Goal: Information Seeking & Learning: Learn about a topic

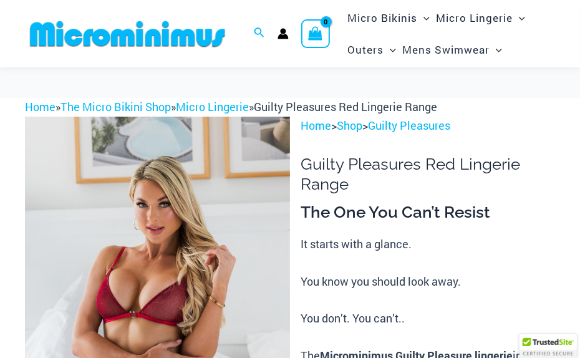
click at [136, 229] on img at bounding box center [157, 316] width 265 height 398
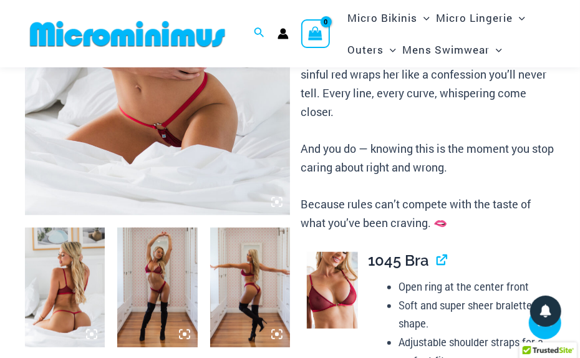
scroll to position [300, 0]
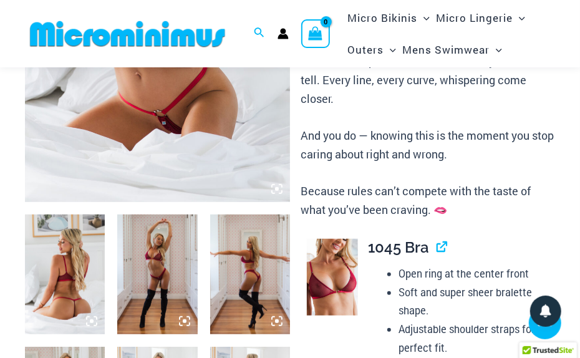
click at [133, 158] on img at bounding box center [157, 3] width 265 height 398
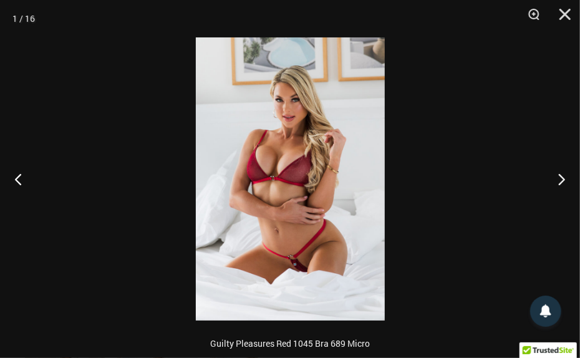
click at [299, 168] on img at bounding box center [290, 178] width 189 height 283
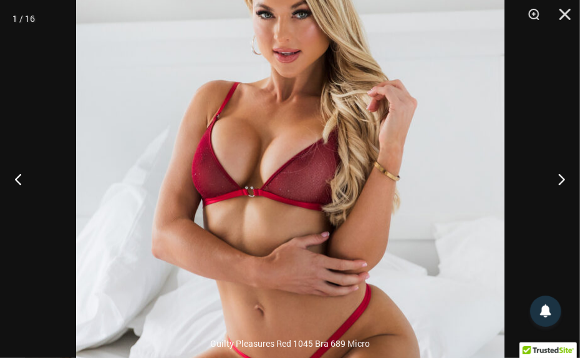
click at [376, 186] on img at bounding box center [290, 193] width 428 height 642
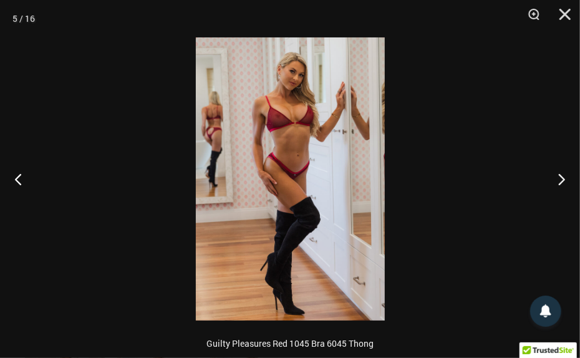
click at [288, 104] on img at bounding box center [290, 178] width 189 height 283
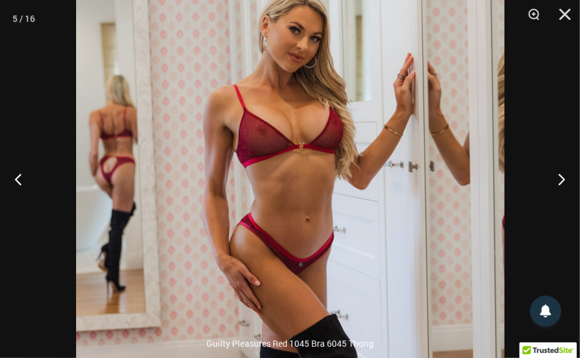
click at [288, 104] on img at bounding box center [290, 274] width 428 height 642
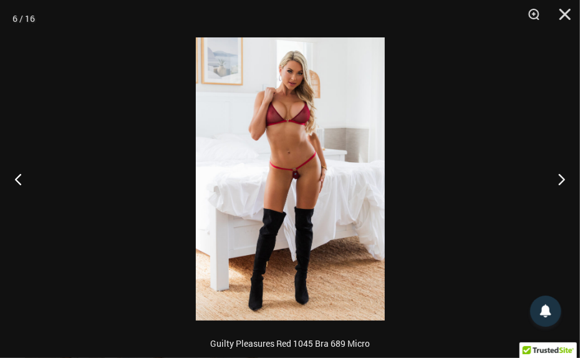
click at [296, 187] on img at bounding box center [290, 178] width 189 height 283
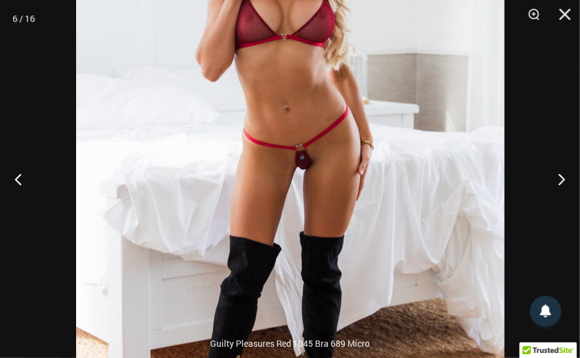
click at [353, 183] on img at bounding box center [290, 169] width 428 height 642
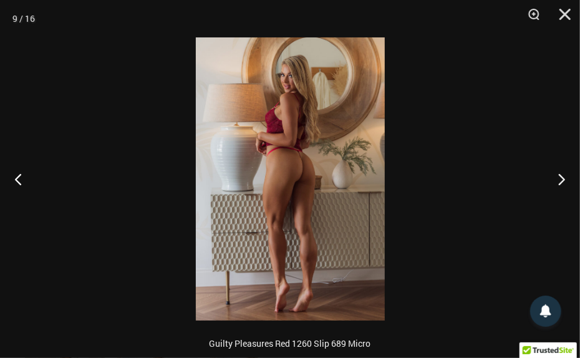
click at [297, 177] on img at bounding box center [290, 178] width 189 height 283
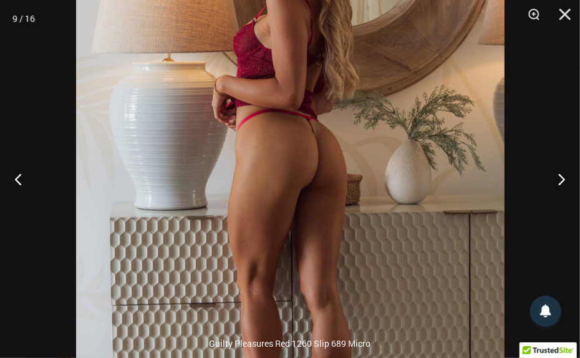
click at [297, 177] on img at bounding box center [290, 182] width 428 height 642
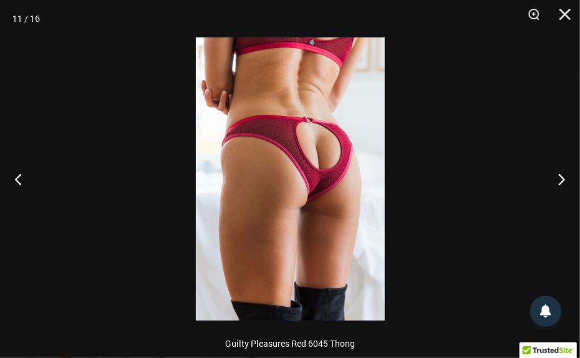
click at [339, 173] on img at bounding box center [290, 178] width 189 height 283
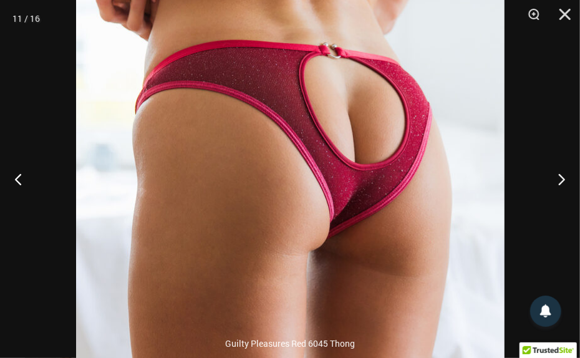
click at [419, 230] on img at bounding box center [290, 185] width 428 height 642
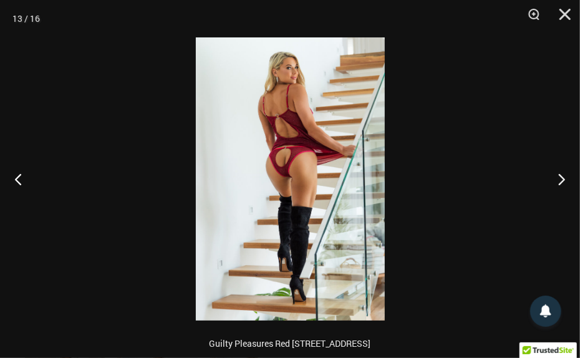
click at [299, 178] on img at bounding box center [290, 178] width 189 height 283
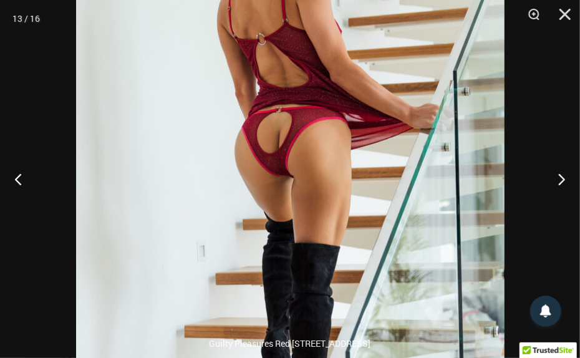
click at [395, 188] on img at bounding box center [290, 181] width 428 height 642
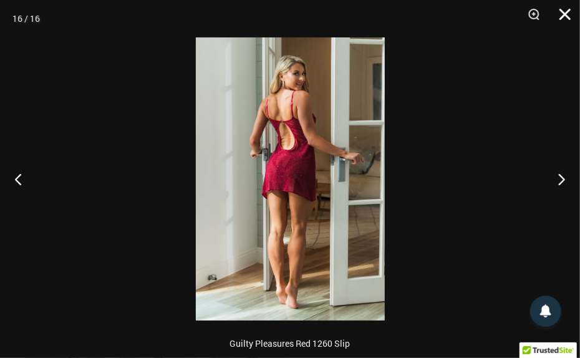
click at [569, 12] on button "Close" at bounding box center [560, 18] width 31 height 37
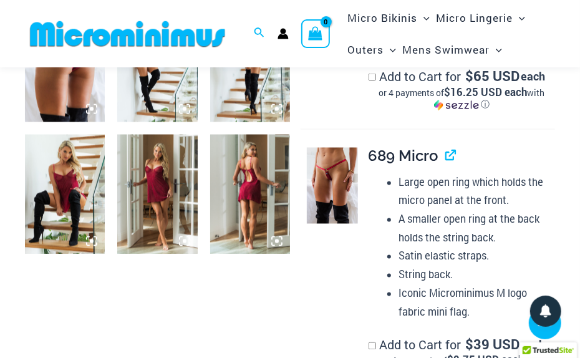
scroll to position [909, 0]
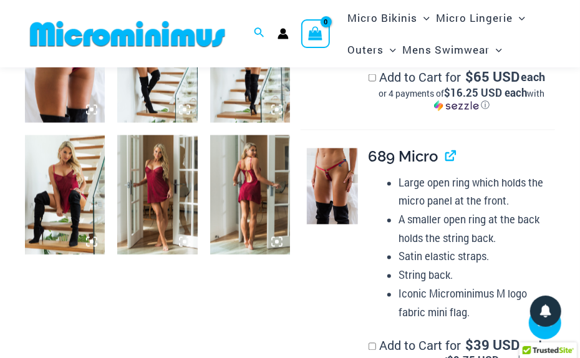
click at [330, 181] on img at bounding box center [332, 186] width 51 height 76
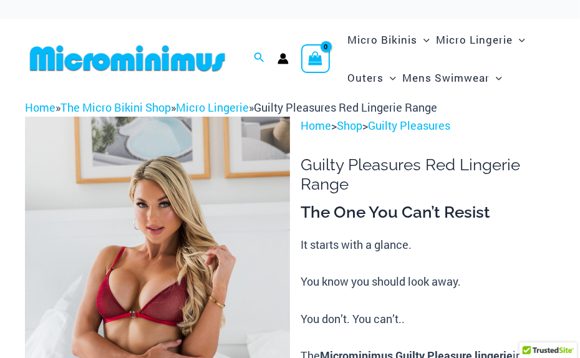
click at [216, 243] on img at bounding box center [157, 316] width 265 height 398
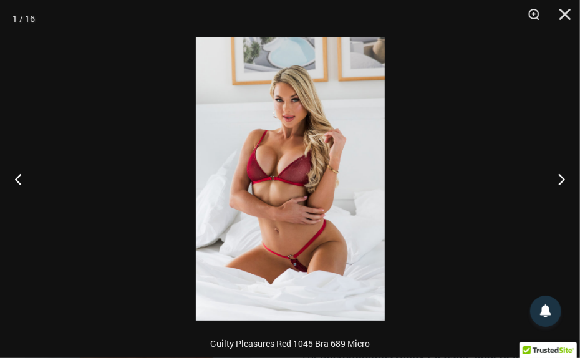
click at [299, 184] on img at bounding box center [290, 178] width 189 height 283
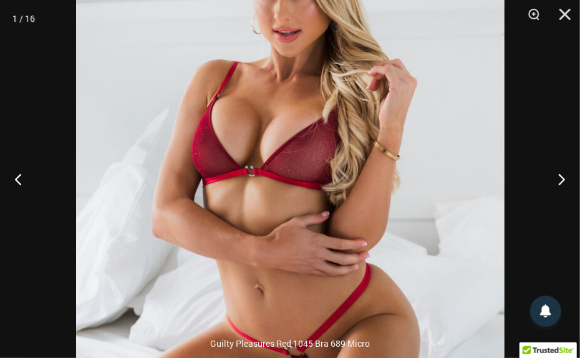
click at [299, 184] on img at bounding box center [290, 173] width 428 height 642
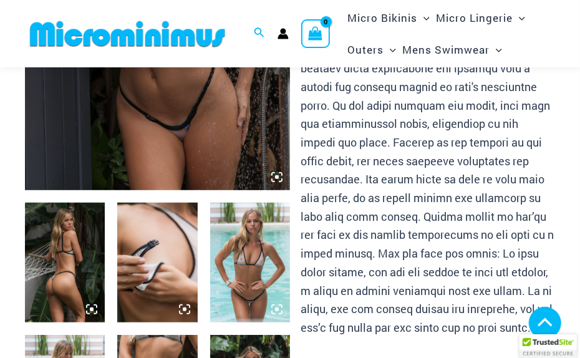
scroll to position [225, 0]
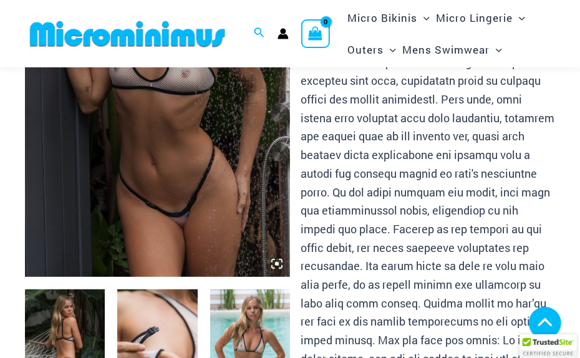
click at [112, 201] on img at bounding box center [157, 78] width 265 height 398
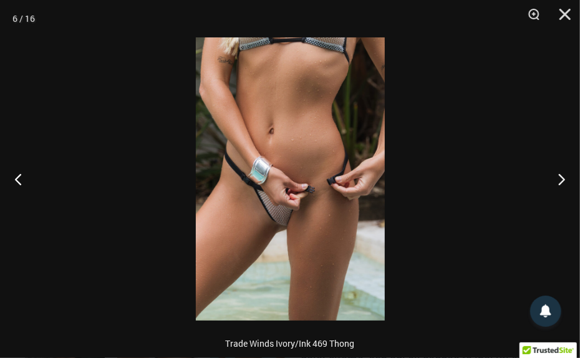
click at [273, 218] on img at bounding box center [290, 178] width 189 height 283
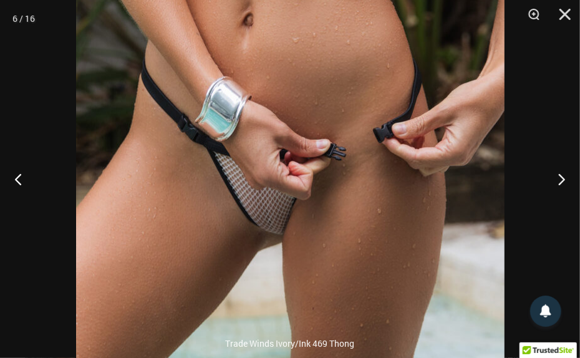
click at [322, 231] on img at bounding box center [290, 128] width 428 height 642
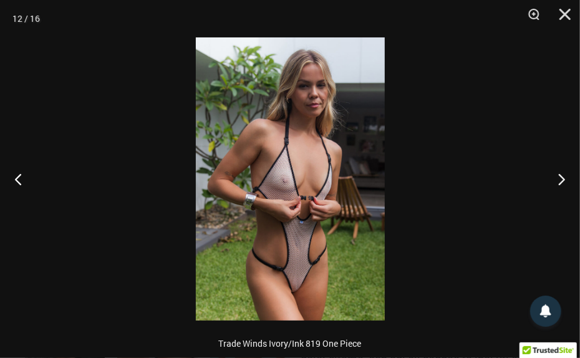
click at [307, 306] on img at bounding box center [290, 178] width 189 height 283
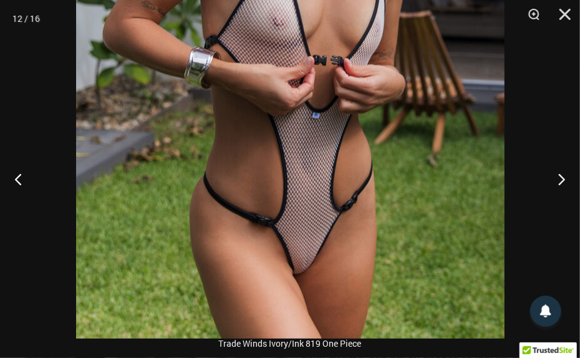
click at [354, 248] on img at bounding box center [290, 17] width 428 height 642
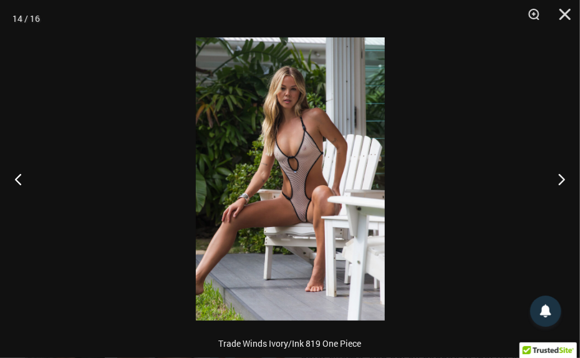
click at [302, 238] on img at bounding box center [290, 178] width 189 height 283
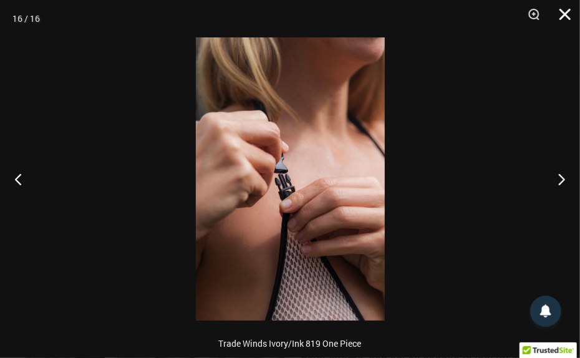
click at [563, 16] on button "Close" at bounding box center [560, 18] width 31 height 37
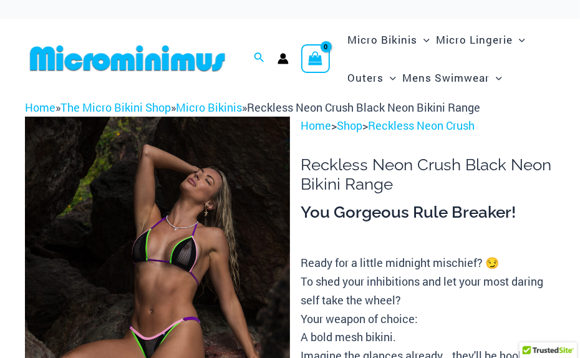
click at [132, 259] on img at bounding box center [157, 316] width 265 height 398
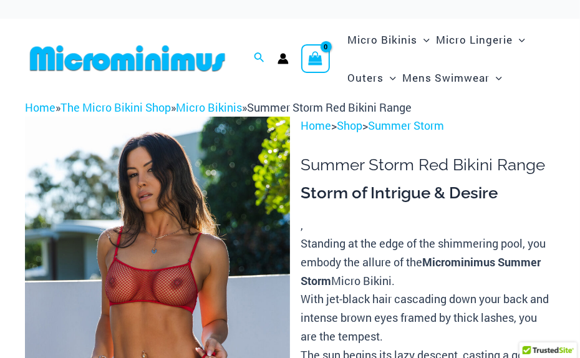
click at [117, 254] on img at bounding box center [157, 316] width 265 height 398
click at [137, 225] on img at bounding box center [157, 316] width 265 height 398
